Goal: Information Seeking & Learning: Find specific fact

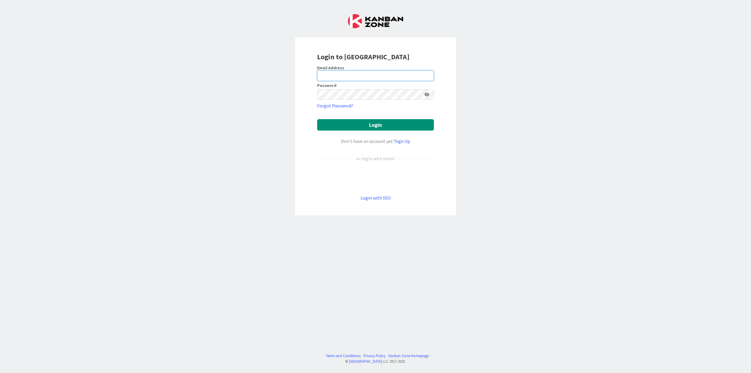
click at [352, 75] on input "email" at bounding box center [375, 75] width 117 height 11
click at [0, 185] on com-1password-button at bounding box center [0, 373] width 0 height 0
type input "[EMAIL_ADDRESS][PERSON_NAME][DOMAIN_NAME]"
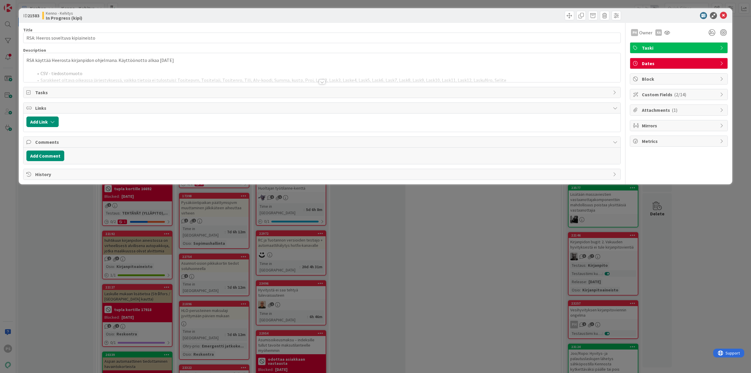
click at [321, 82] on div at bounding box center [322, 82] width 6 height 5
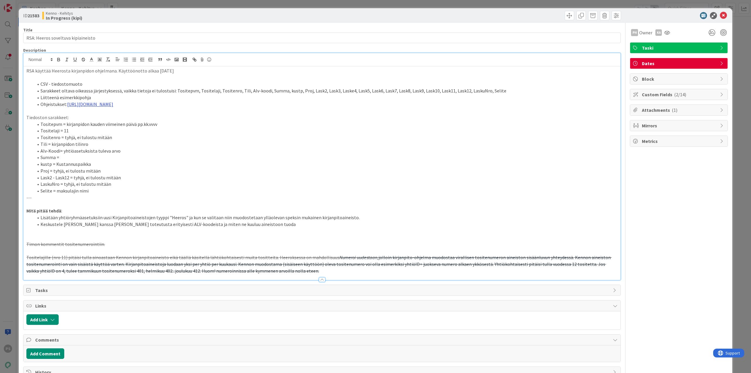
click at [113, 103] on link "[URL][DOMAIN_NAME]" at bounding box center [90, 104] width 46 height 6
click at [181, 117] on link "[URL][DOMAIN_NAME]" at bounding box center [167, 116] width 40 height 8
click at [102, 185] on li "Selite = maksulajin nimi" at bounding box center [325, 190] width 584 height 7
